Goal: Navigation & Orientation: Find specific page/section

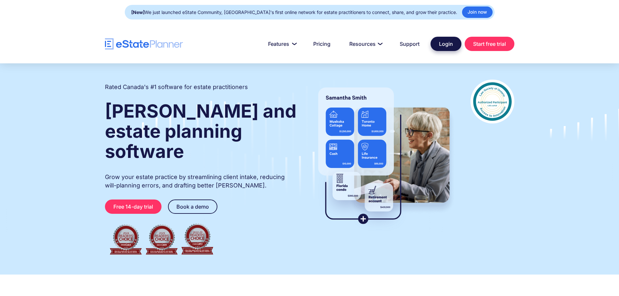
type input "**"
type input "*"
type input "******"
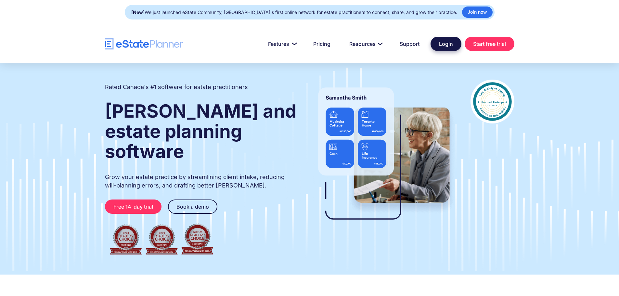
click at [445, 41] on link "Login" at bounding box center [446, 44] width 31 height 14
